Goal: Information Seeking & Learning: Learn about a topic

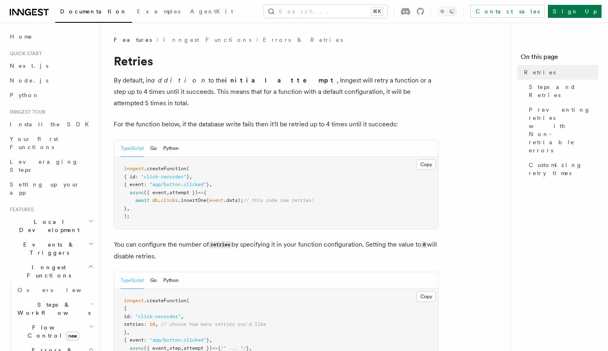
click at [46, 301] on span "Steps & Workflows" at bounding box center [52, 309] width 76 height 16
click at [36, 350] on span "Sleeps" at bounding box center [38, 356] width 26 height 6
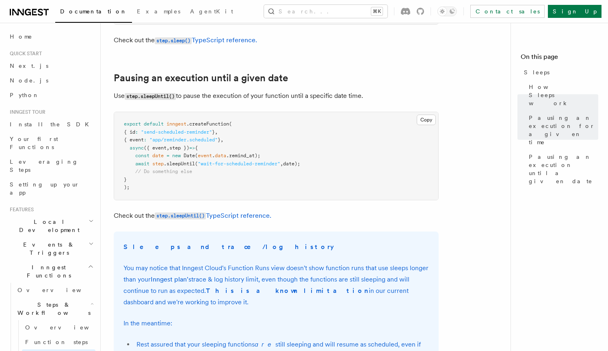
scroll to position [425, 0]
drag, startPoint x: 286, startPoint y: 294, endPoint x: 278, endPoint y: 213, distance: 81.6
click at [278, 213] on article "Features Inngest Functions Steps & Workflows Sleeps Two step methods, step.slee…" at bounding box center [309, 86] width 390 height 950
click at [272, 286] on strong "This is a known limitation" at bounding box center [287, 290] width 163 height 8
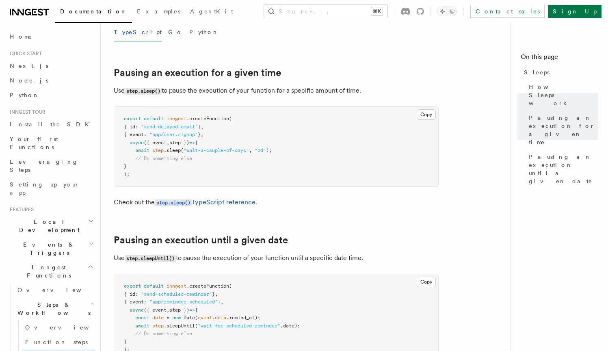
scroll to position [259, 0]
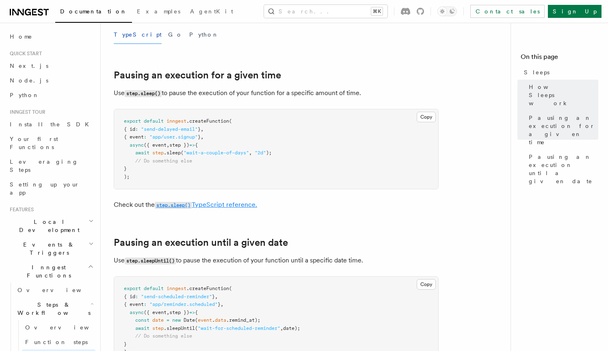
click at [219, 205] on link "step.sleep() TypeScript reference." at bounding box center [206, 205] width 102 height 8
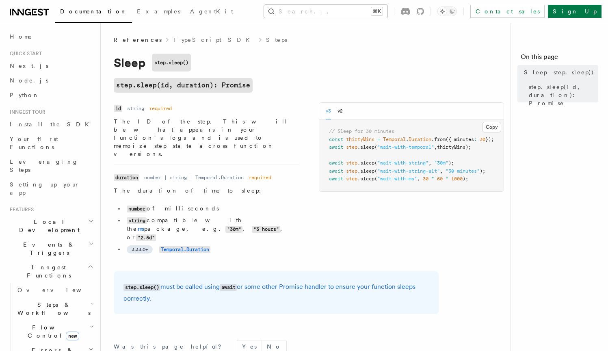
click at [316, 12] on button "Search... ⌘K" at bounding box center [325, 11] width 123 height 13
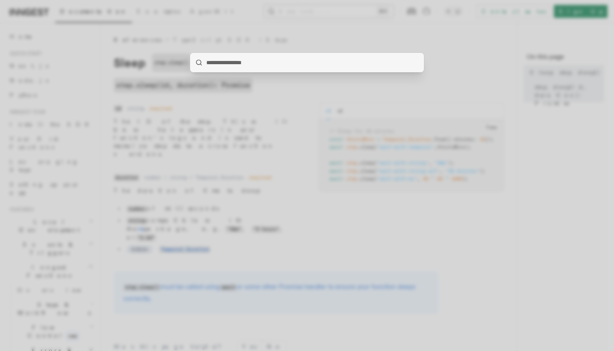
type input "**********"
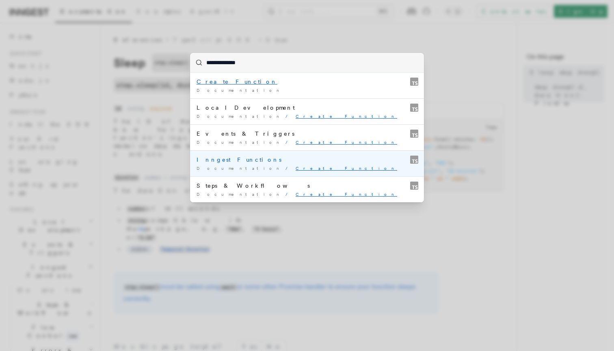
click at [296, 169] on mark "Create Function" at bounding box center [347, 168] width 102 height 5
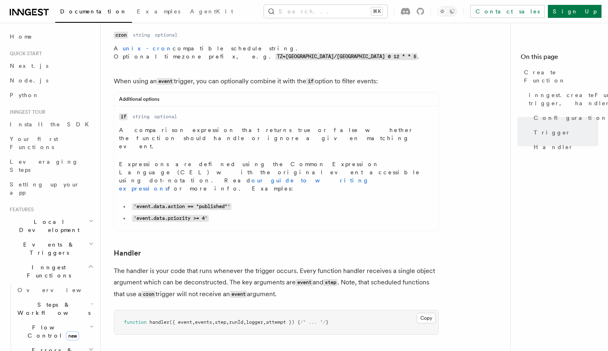
scroll to position [1259, 0]
